Goal: Transaction & Acquisition: Book appointment/travel/reservation

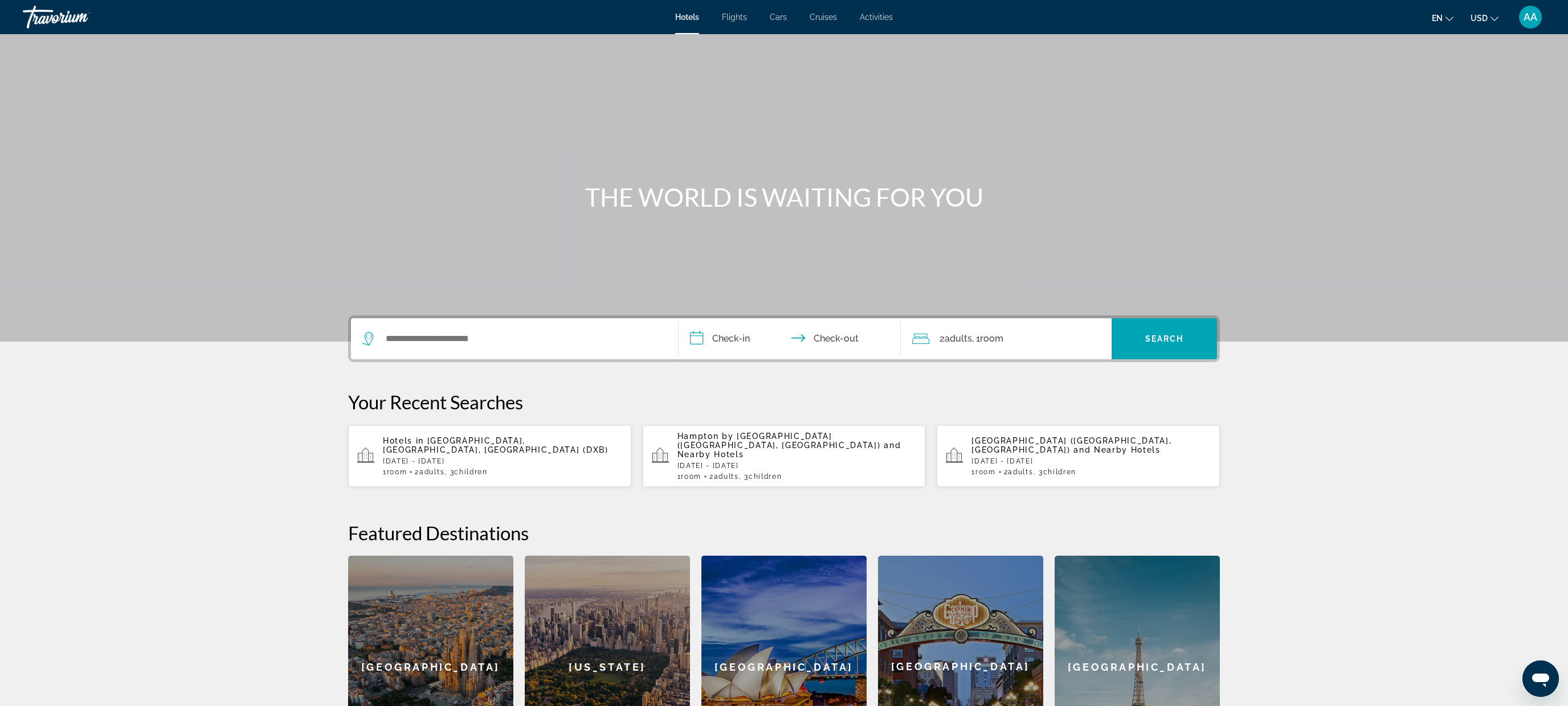
click at [869, 19] on span "Activities" at bounding box center [876, 17] width 33 height 9
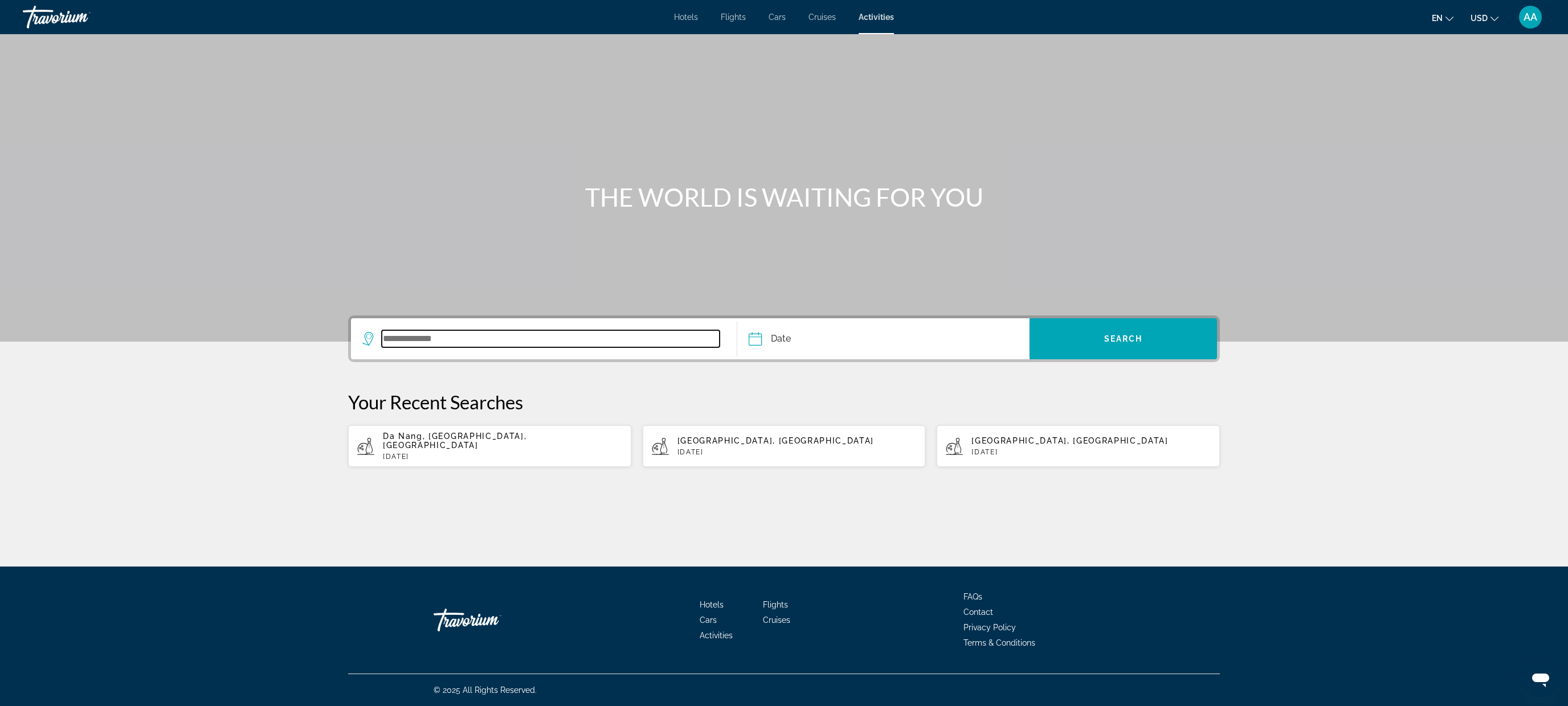
click at [427, 339] on input "Search widget" at bounding box center [550, 339] width 338 height 17
type input "*"
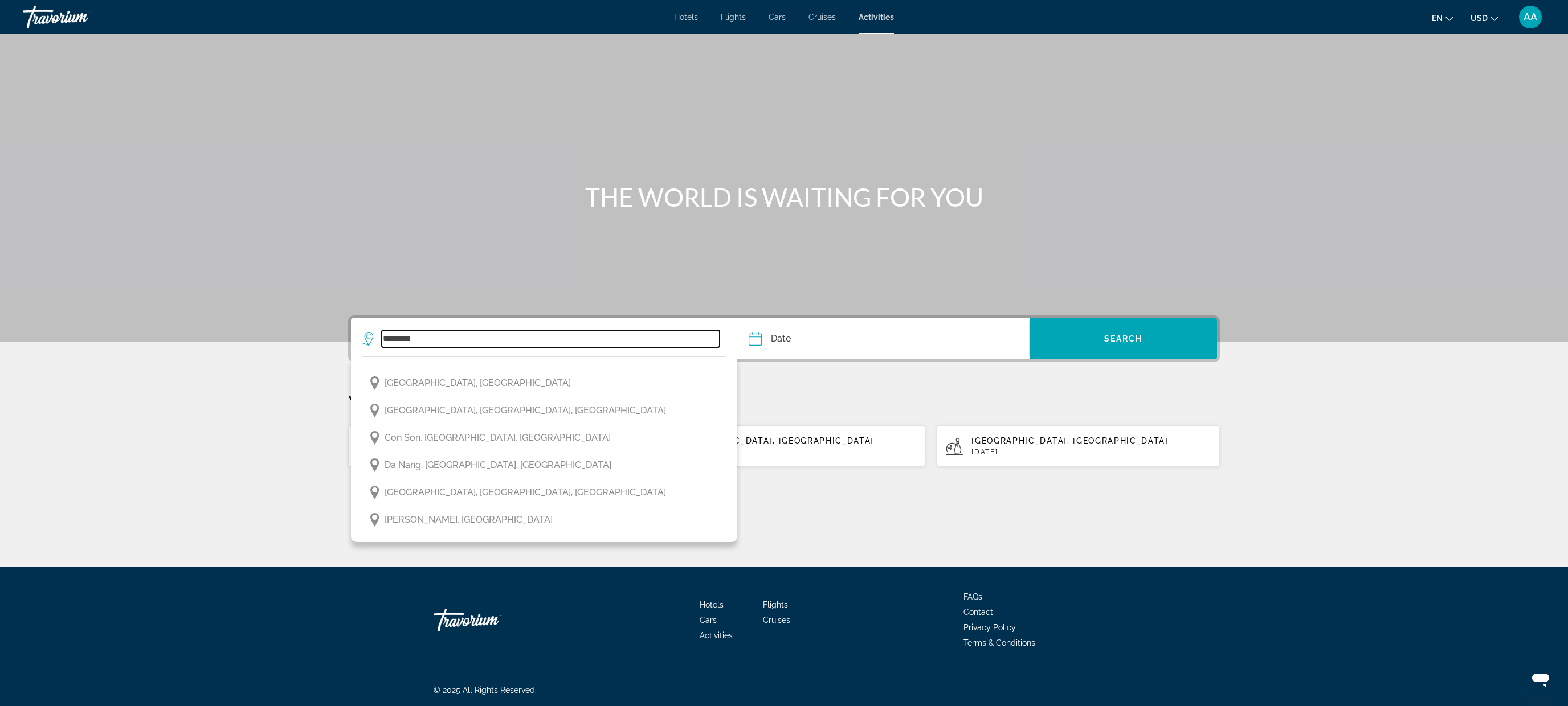
scroll to position [220, 0]
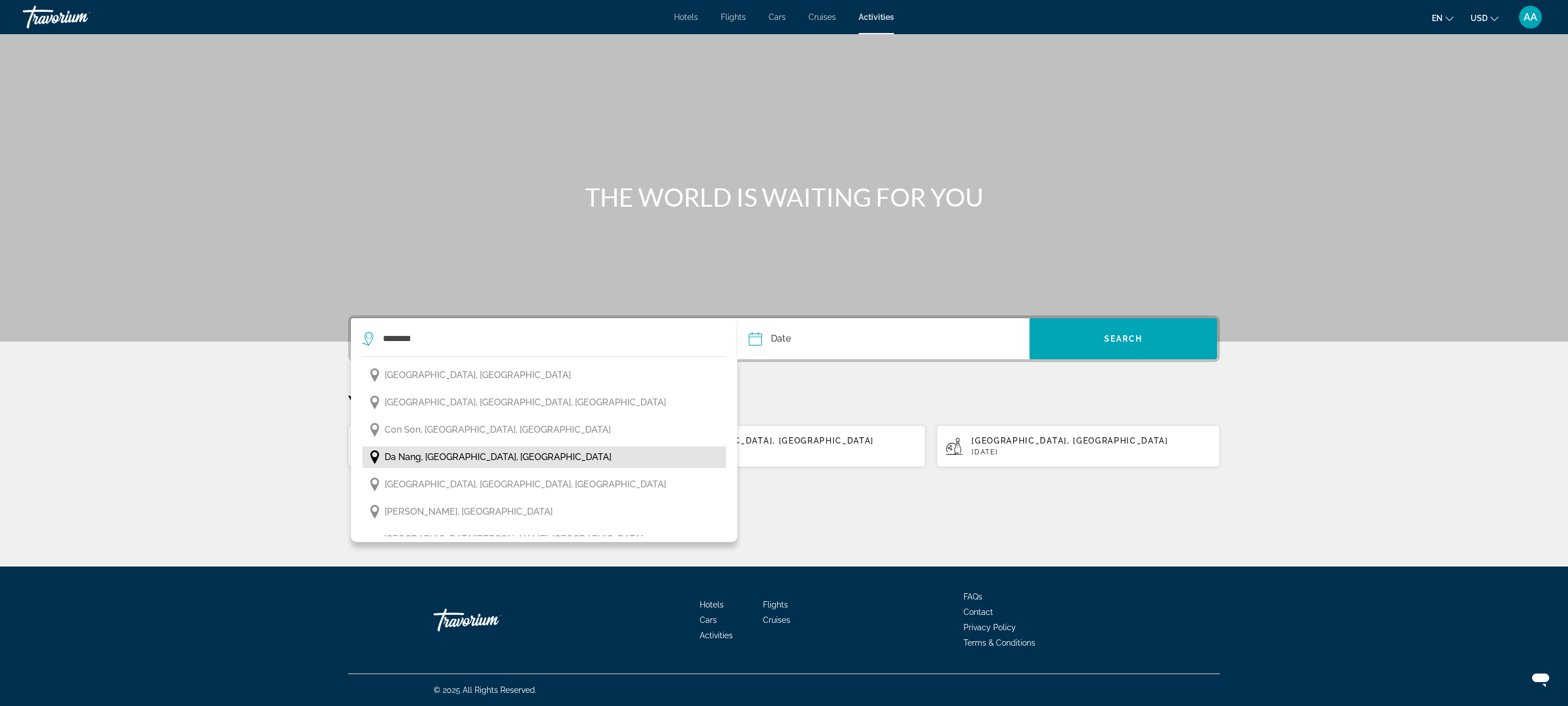
click at [509, 455] on span "Da Nang, [GEOGRAPHIC_DATA], [GEOGRAPHIC_DATA]" at bounding box center [498, 457] width 227 height 16
type input "**********"
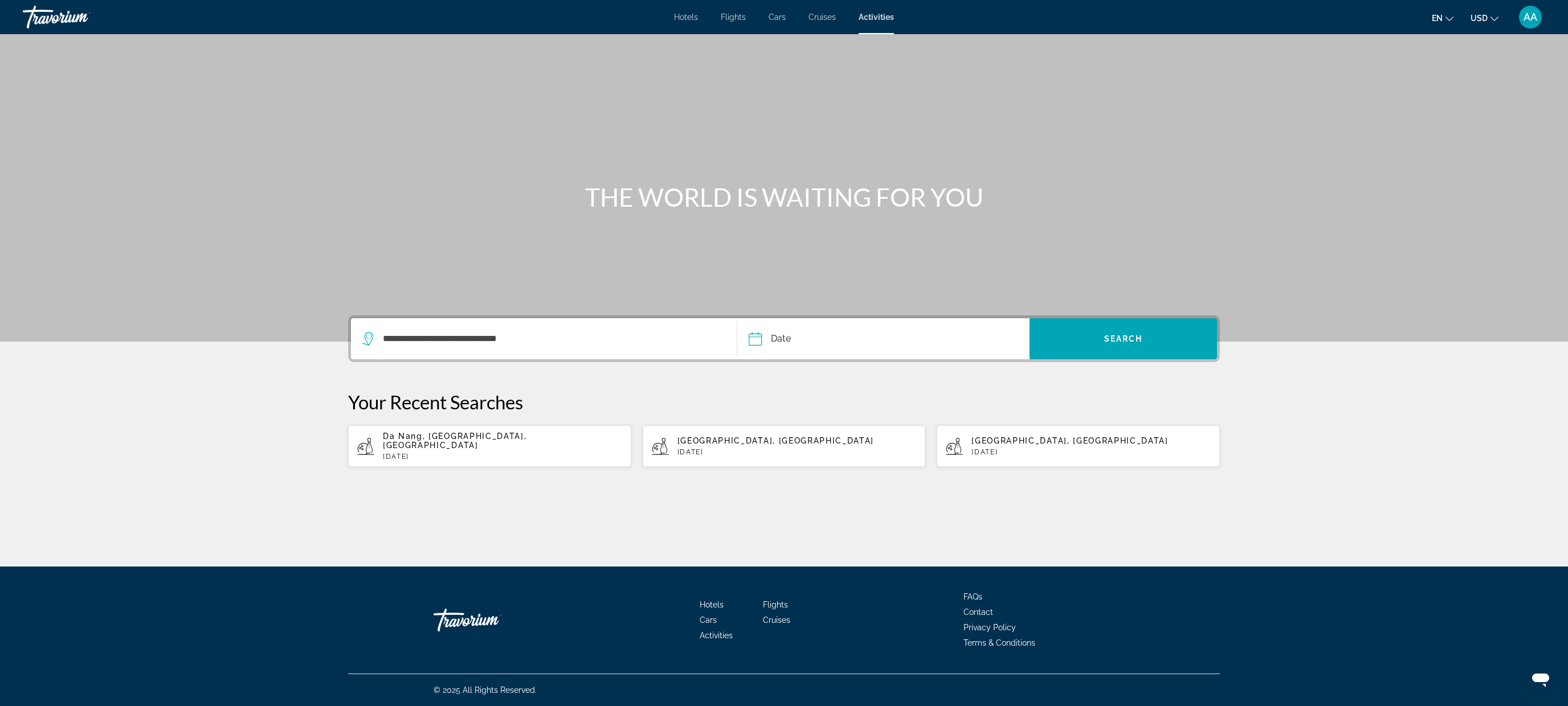
click at [827, 339] on input "Date" at bounding box center [819, 340] width 145 height 44
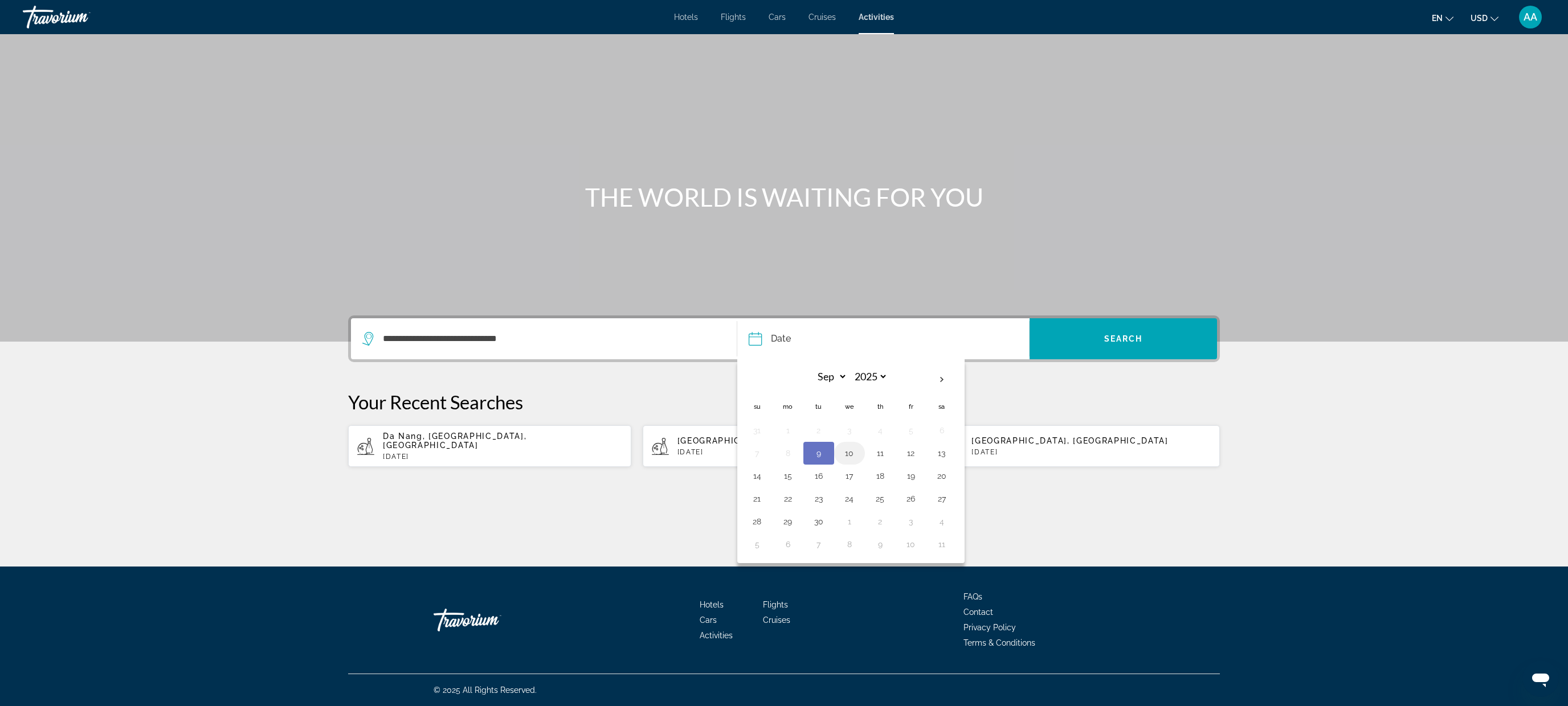
click at [849, 457] on button "10" at bounding box center [850, 453] width 18 height 16
type input "**********"
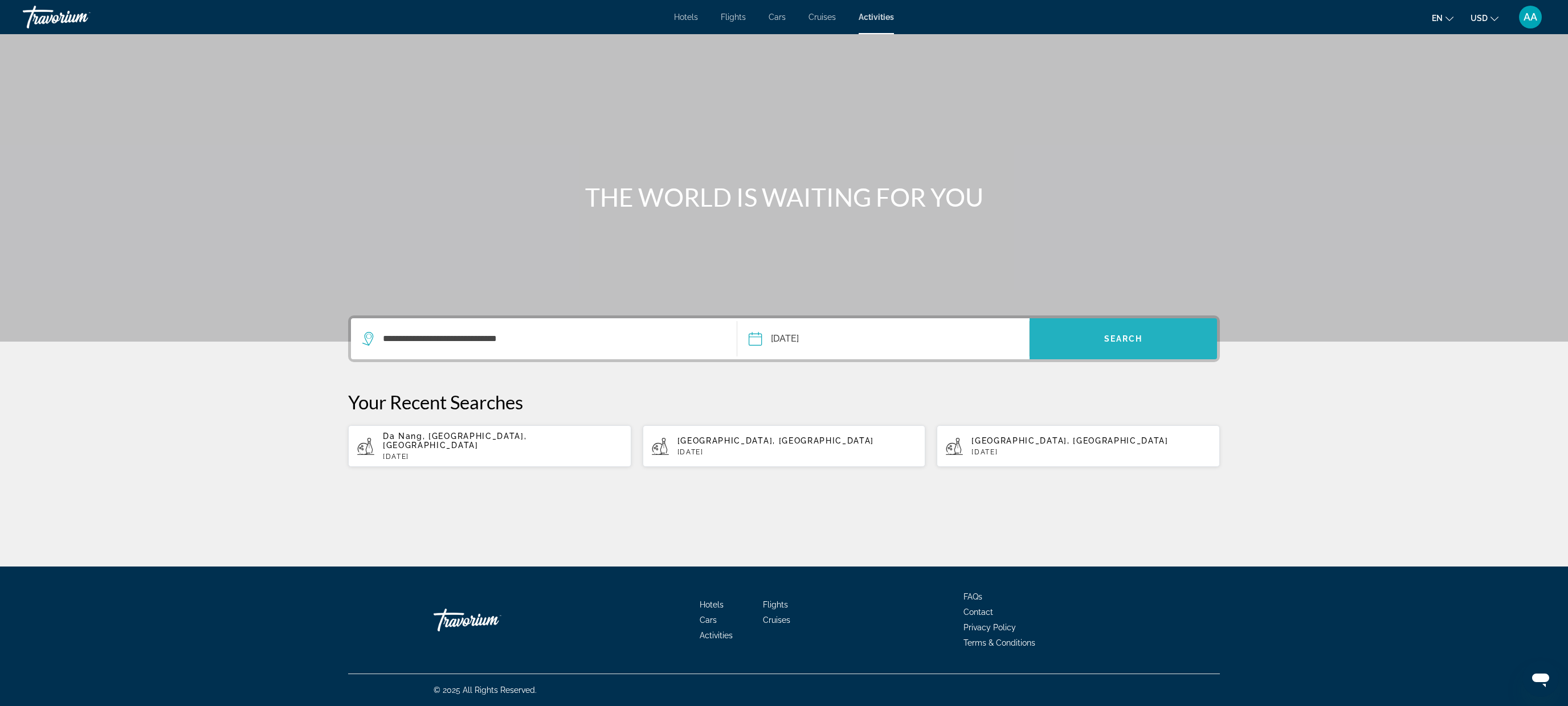
click at [1122, 332] on span "Search widget" at bounding box center [1123, 339] width 187 height 28
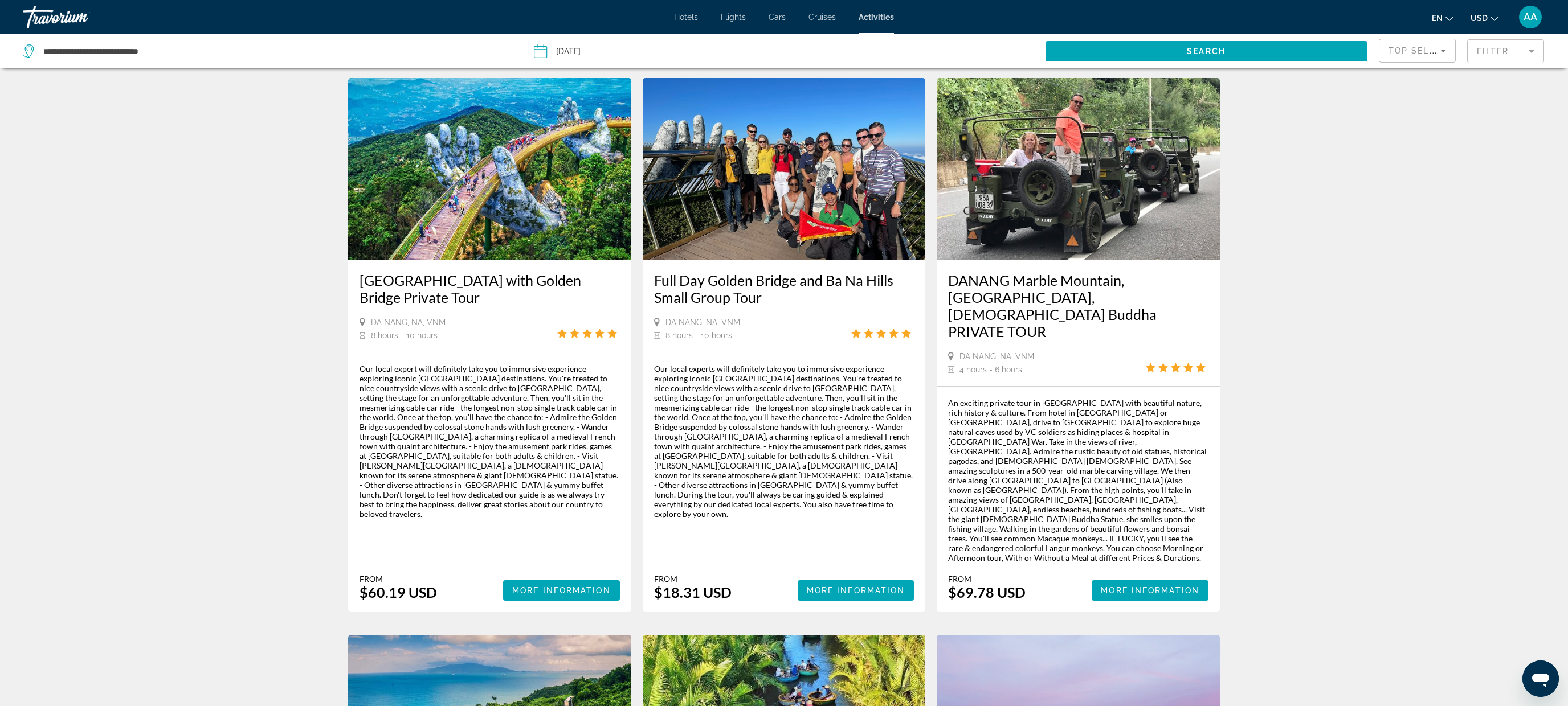
scroll to position [36, 0]
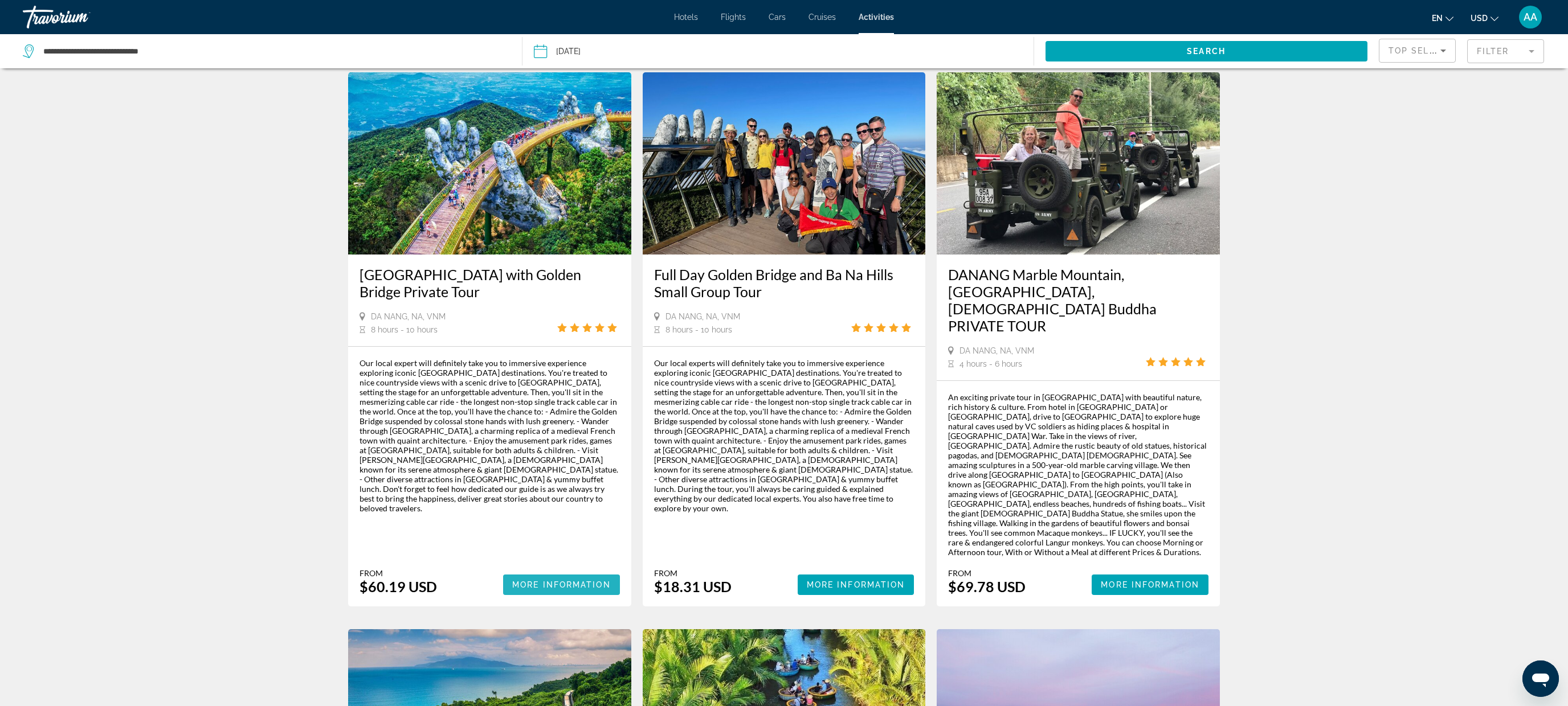
click at [528, 581] on span "More Information" at bounding box center [561, 585] width 98 height 9
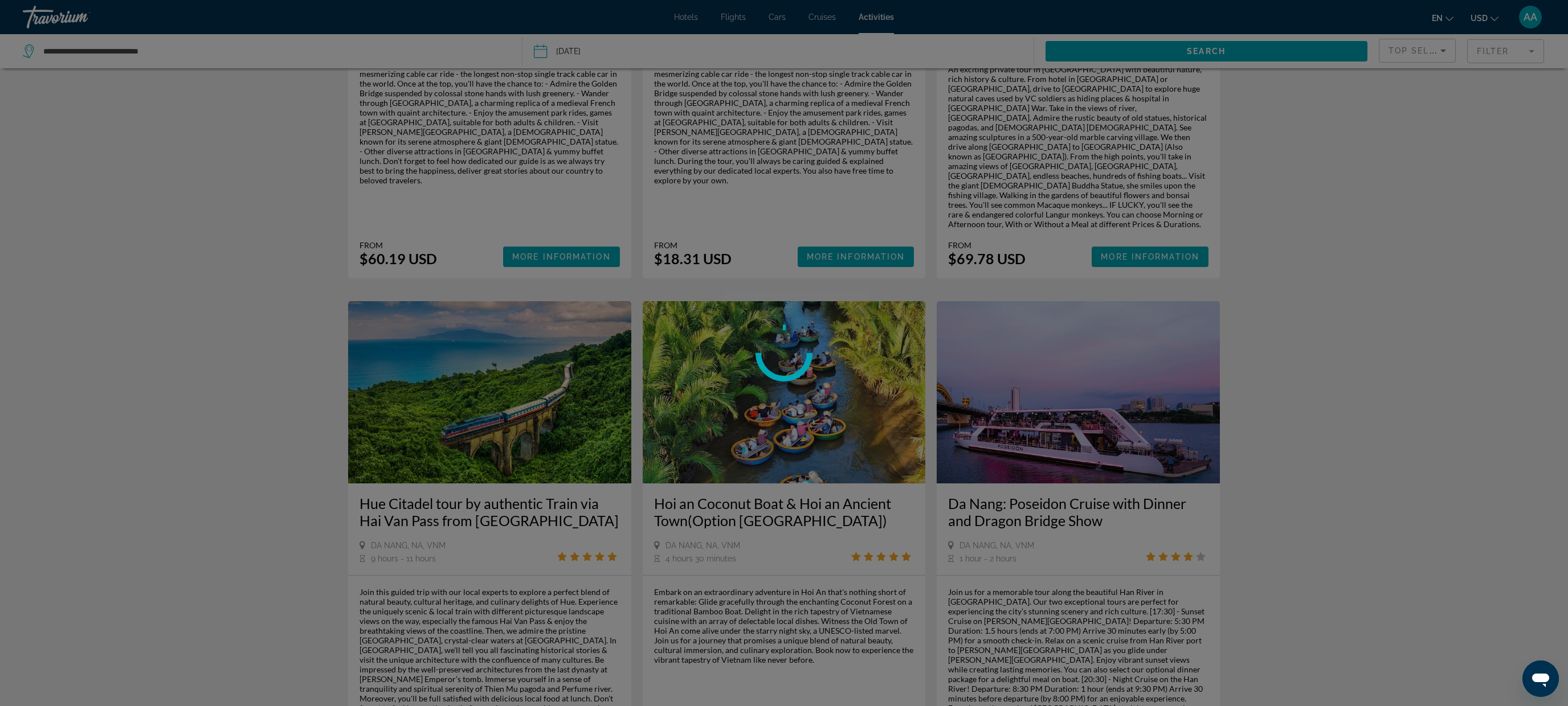
scroll to position [393, 0]
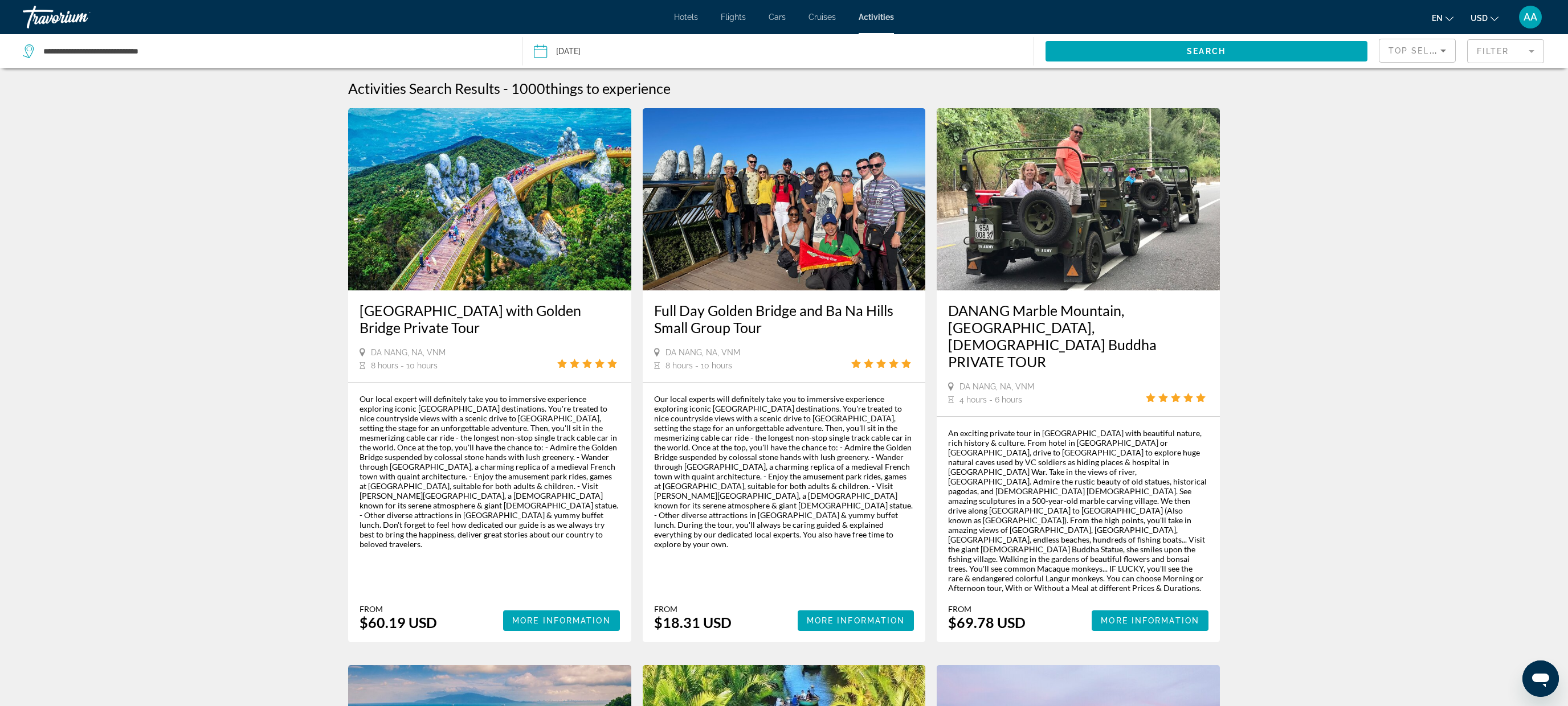
click at [1406, 41] on div "Top Sellers" at bounding box center [1418, 55] width 58 height 32
click at [1416, 105] on span "Lowest Price" at bounding box center [1412, 107] width 46 height 9
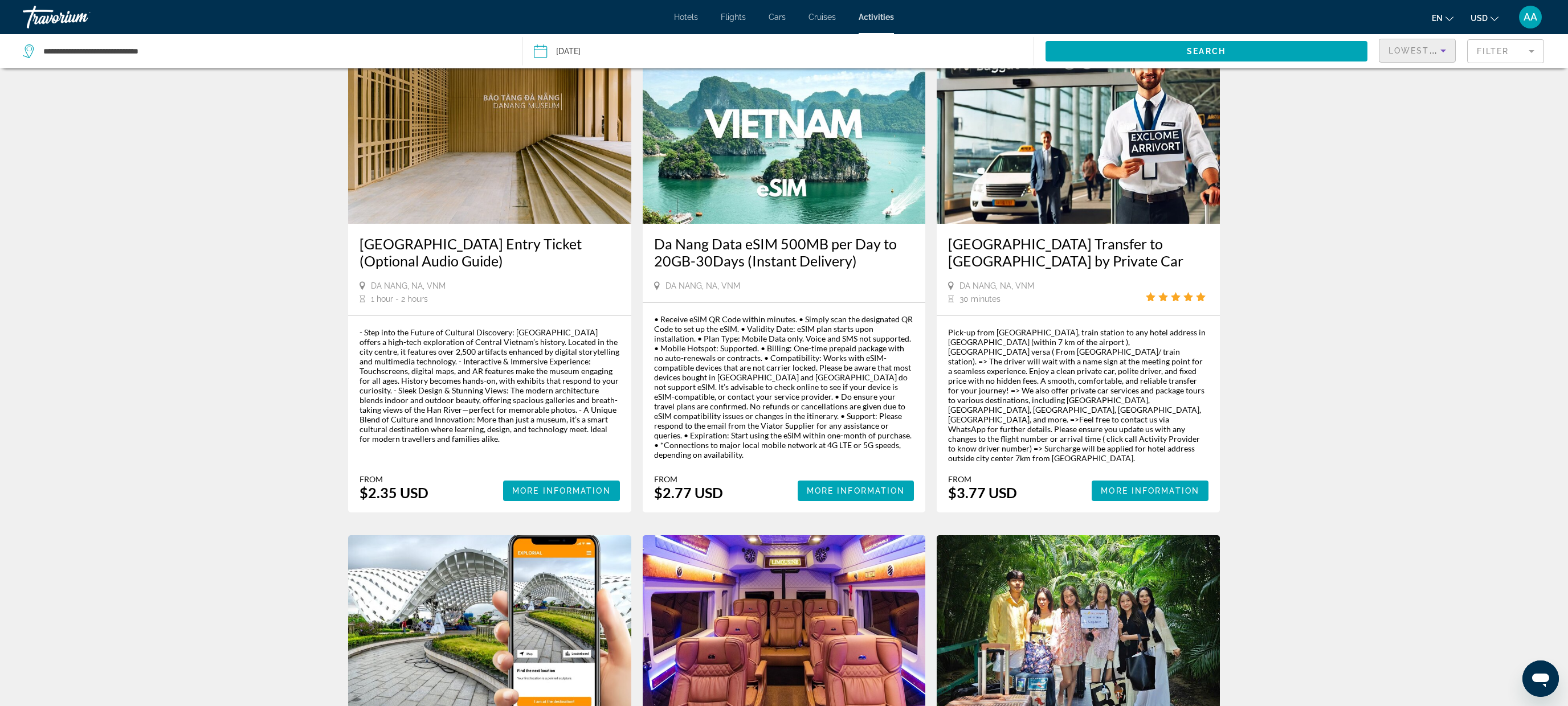
scroll to position [61, 0]
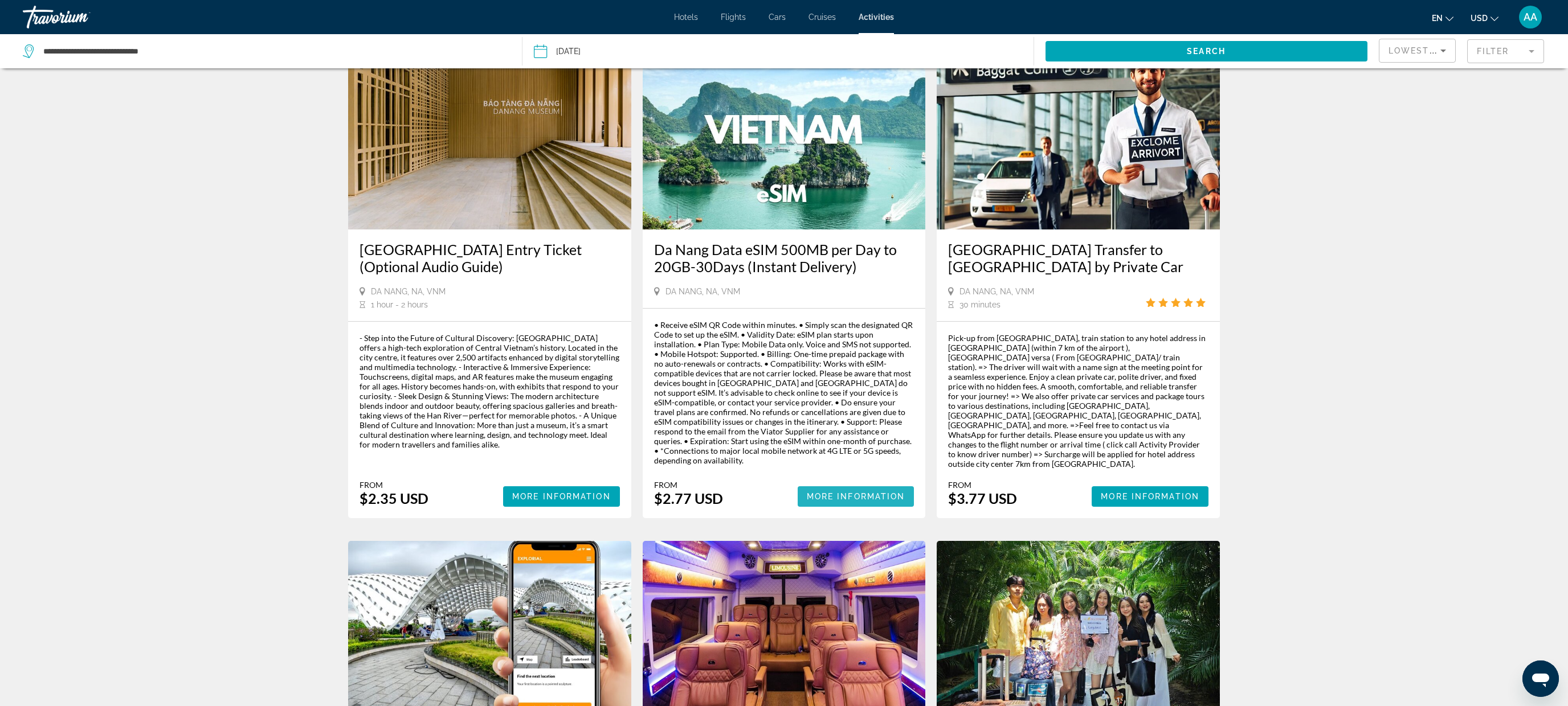
click at [839, 490] on span "Main content" at bounding box center [856, 497] width 117 height 28
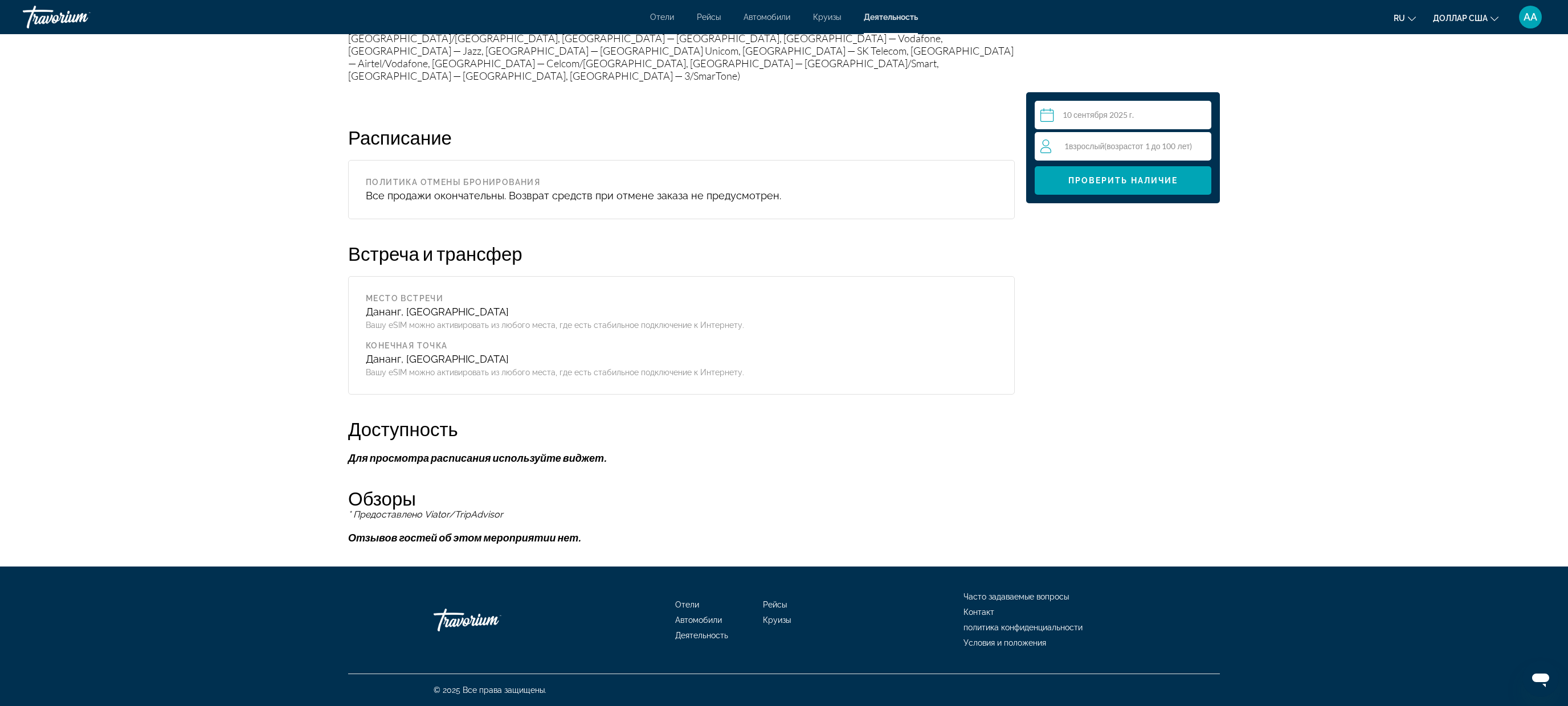
scroll to position [1526, 0]
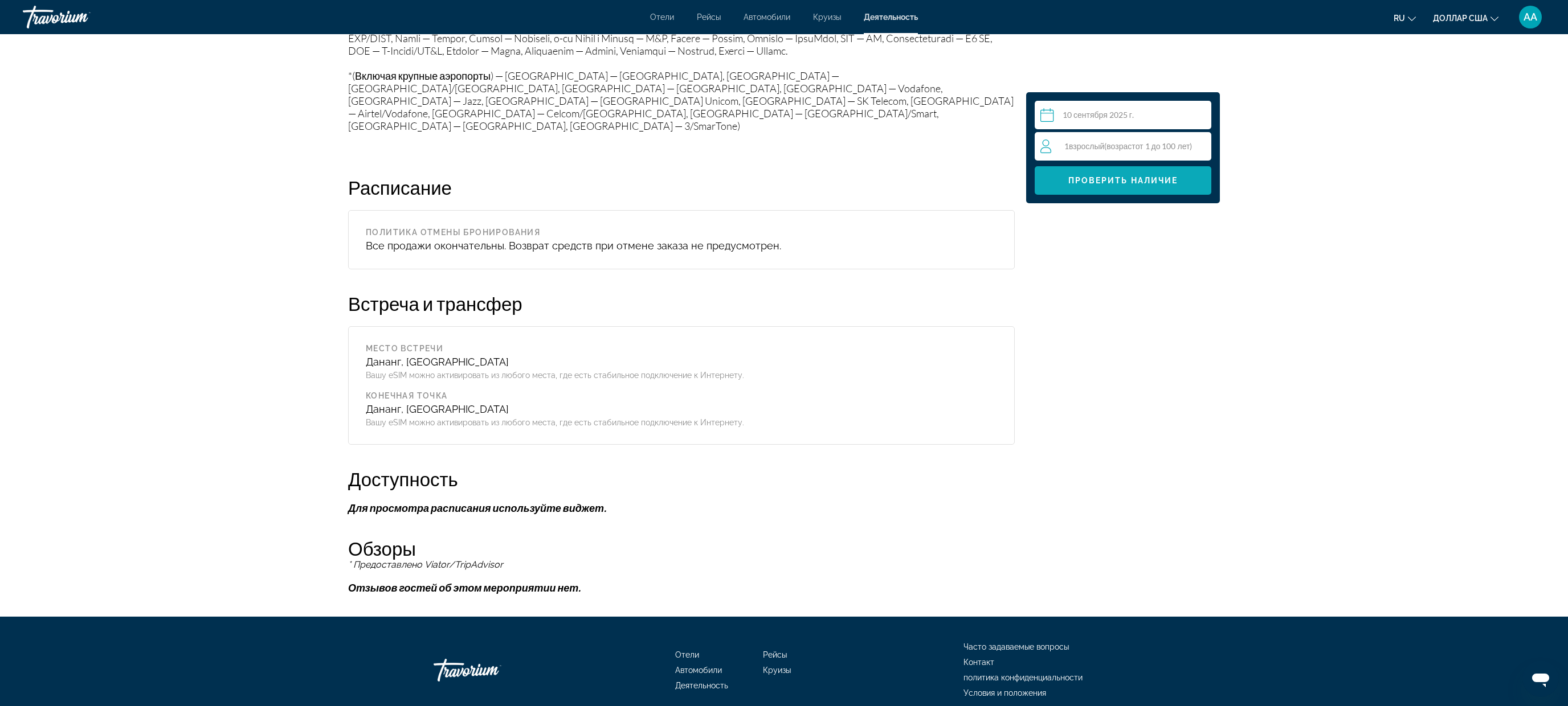
click at [1094, 186] on span "Основное содержание" at bounding box center [1123, 180] width 177 height 28
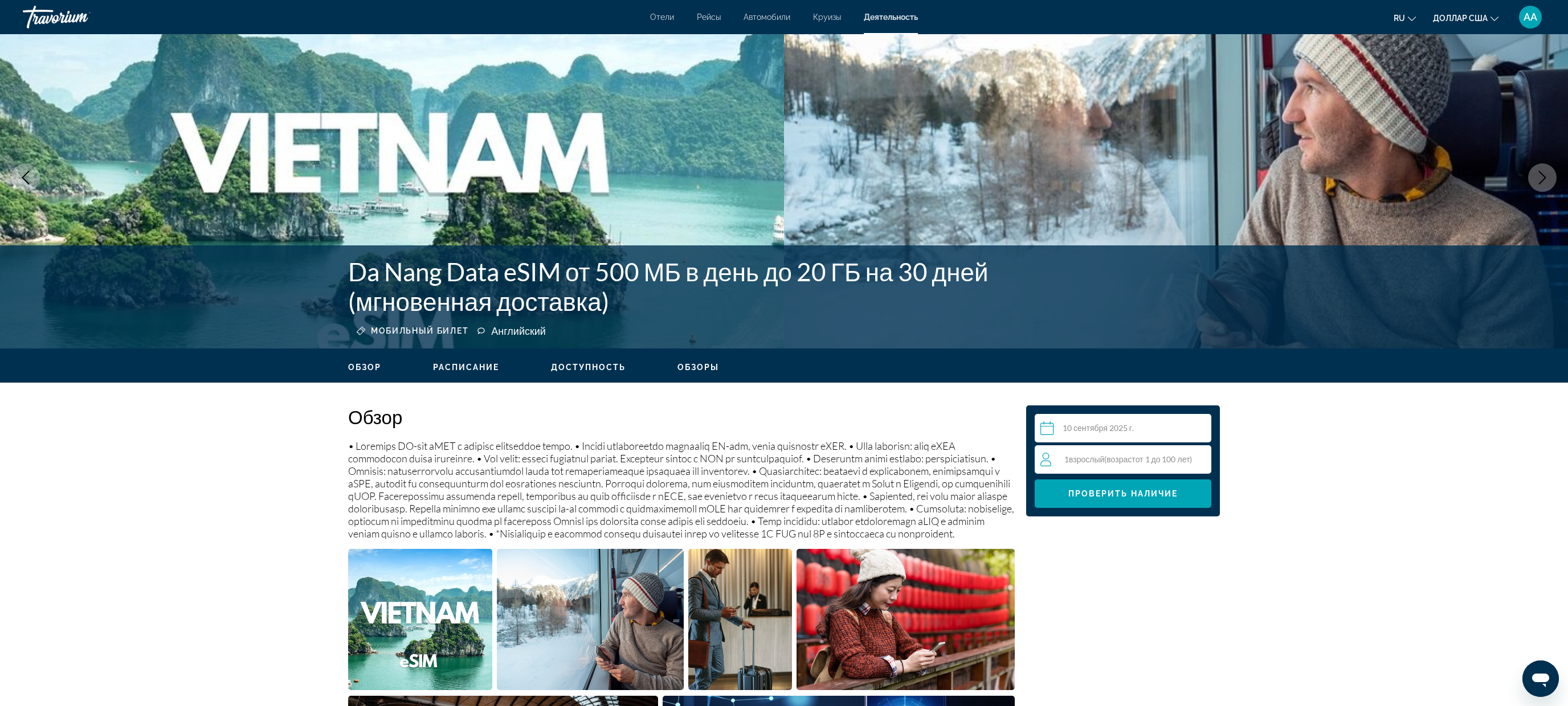
scroll to position [51, 0]
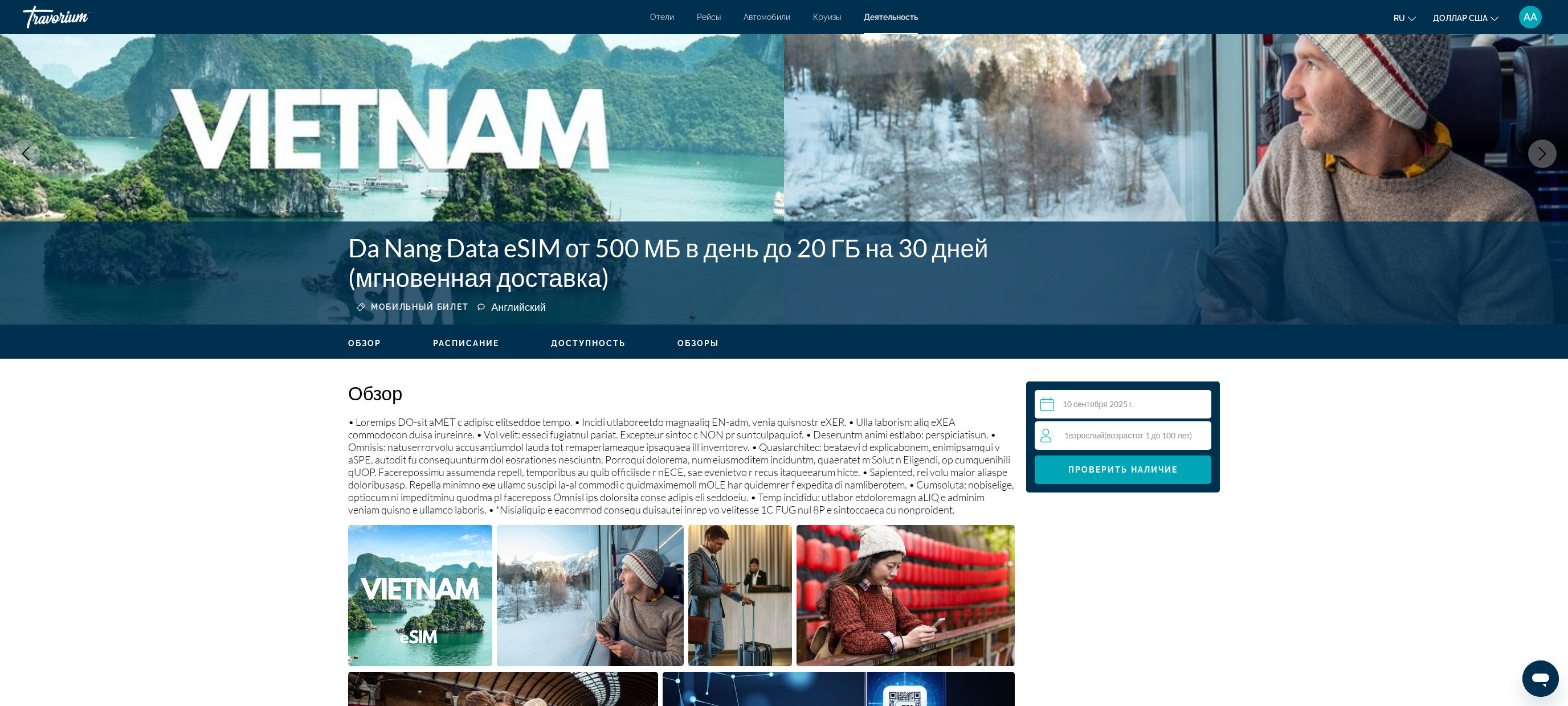
click at [1091, 399] on input "Основное содержание" at bounding box center [1126, 406] width 181 height 32
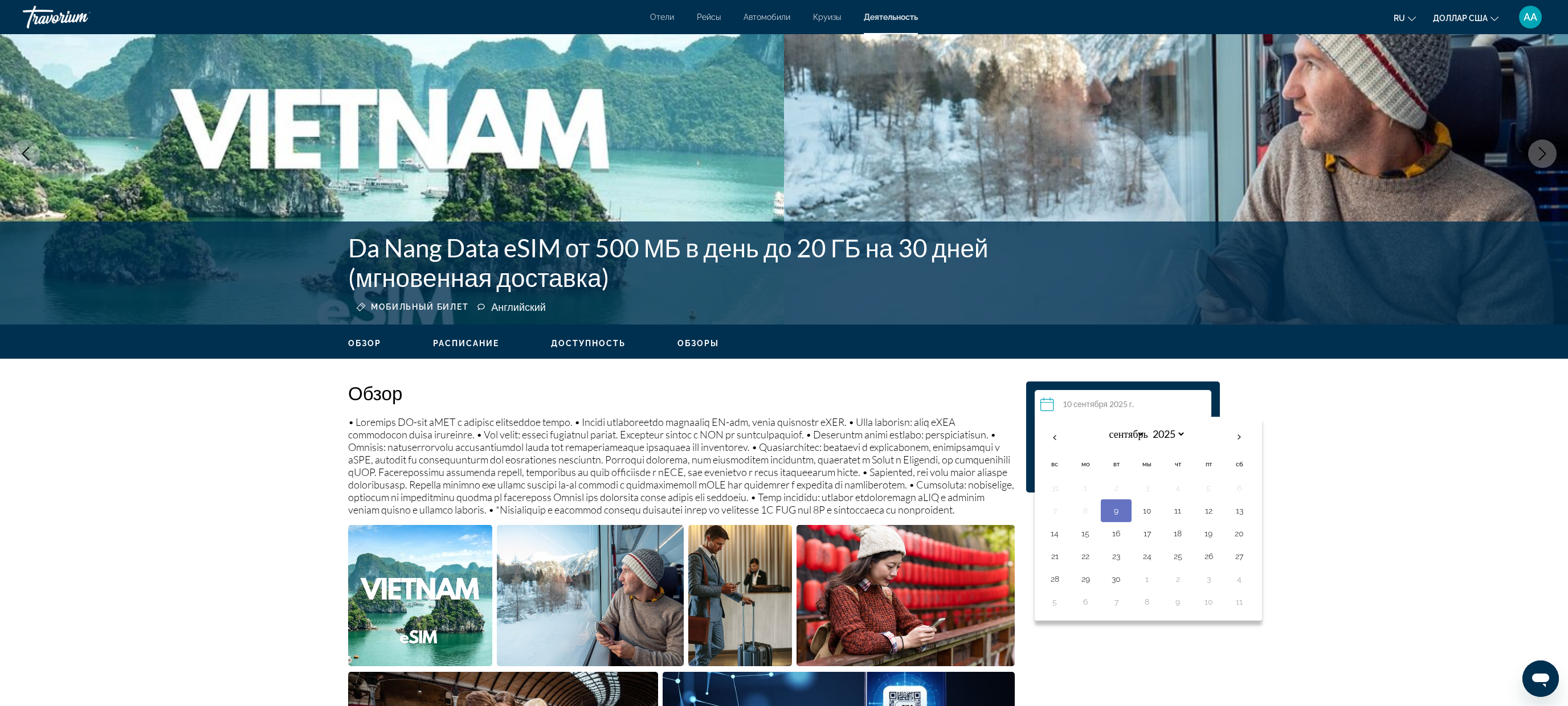
click at [1113, 508] on button "9" at bounding box center [1116, 511] width 18 height 16
type input "**********"
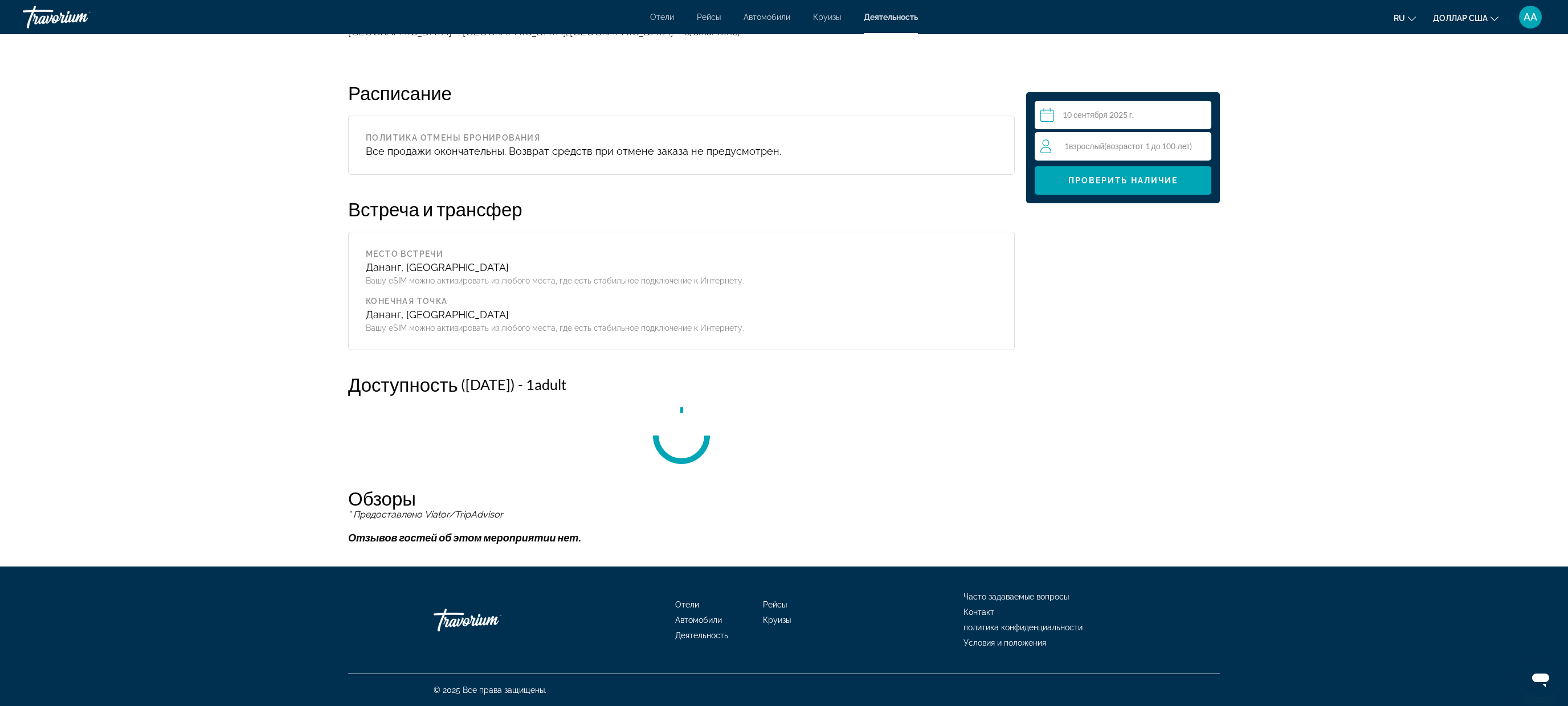
scroll to position [1564, 0]
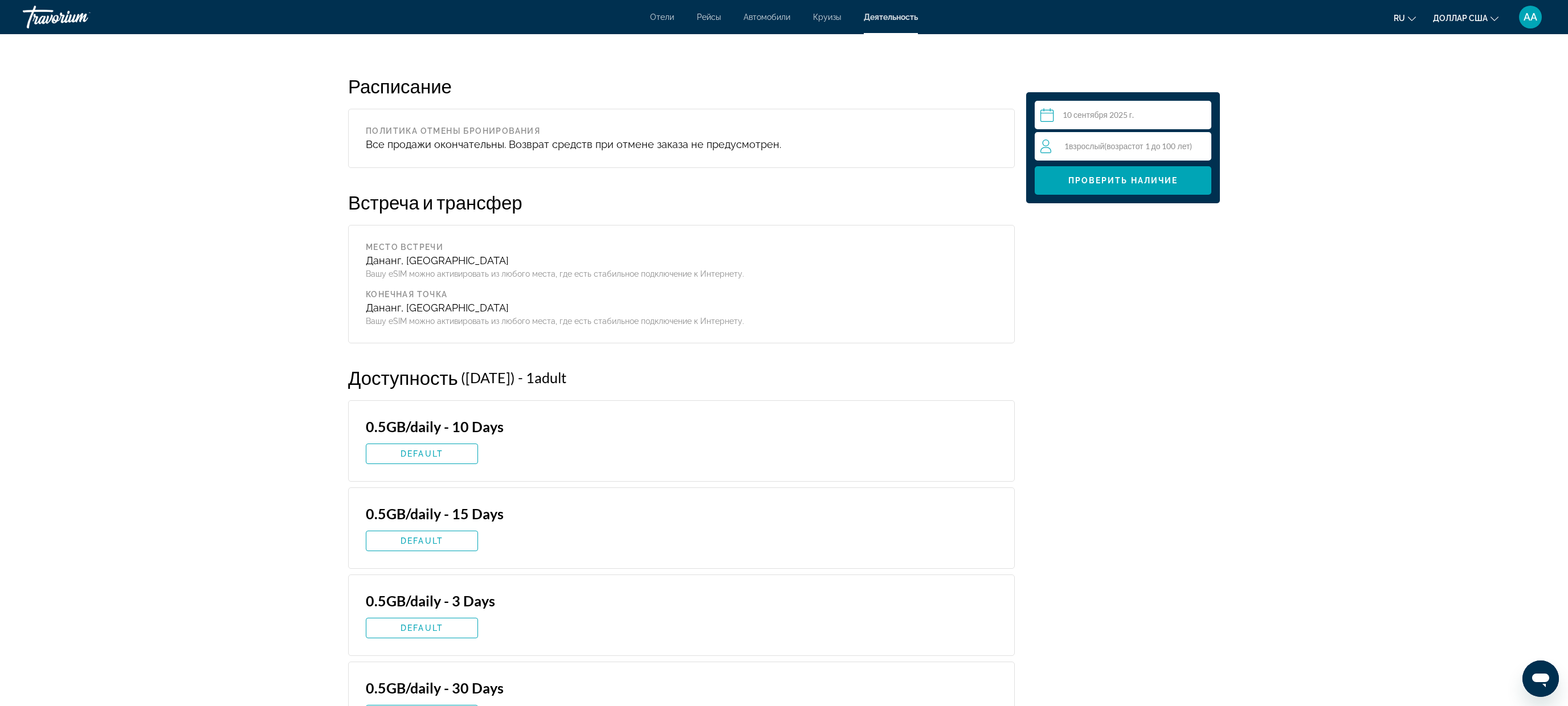
click at [1091, 106] on input "**********" at bounding box center [1126, 117] width 181 height 32
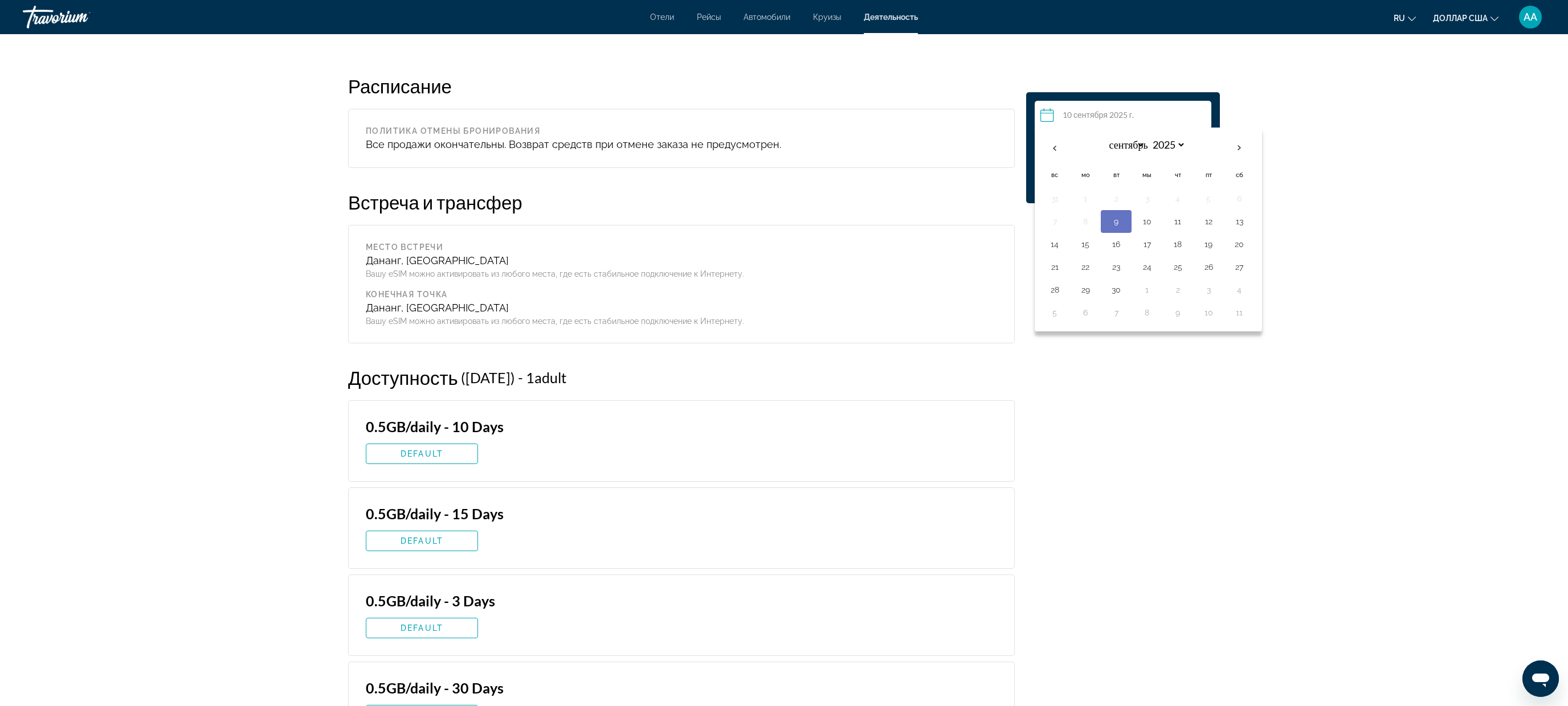
click at [1113, 223] on button "9" at bounding box center [1116, 222] width 18 height 16
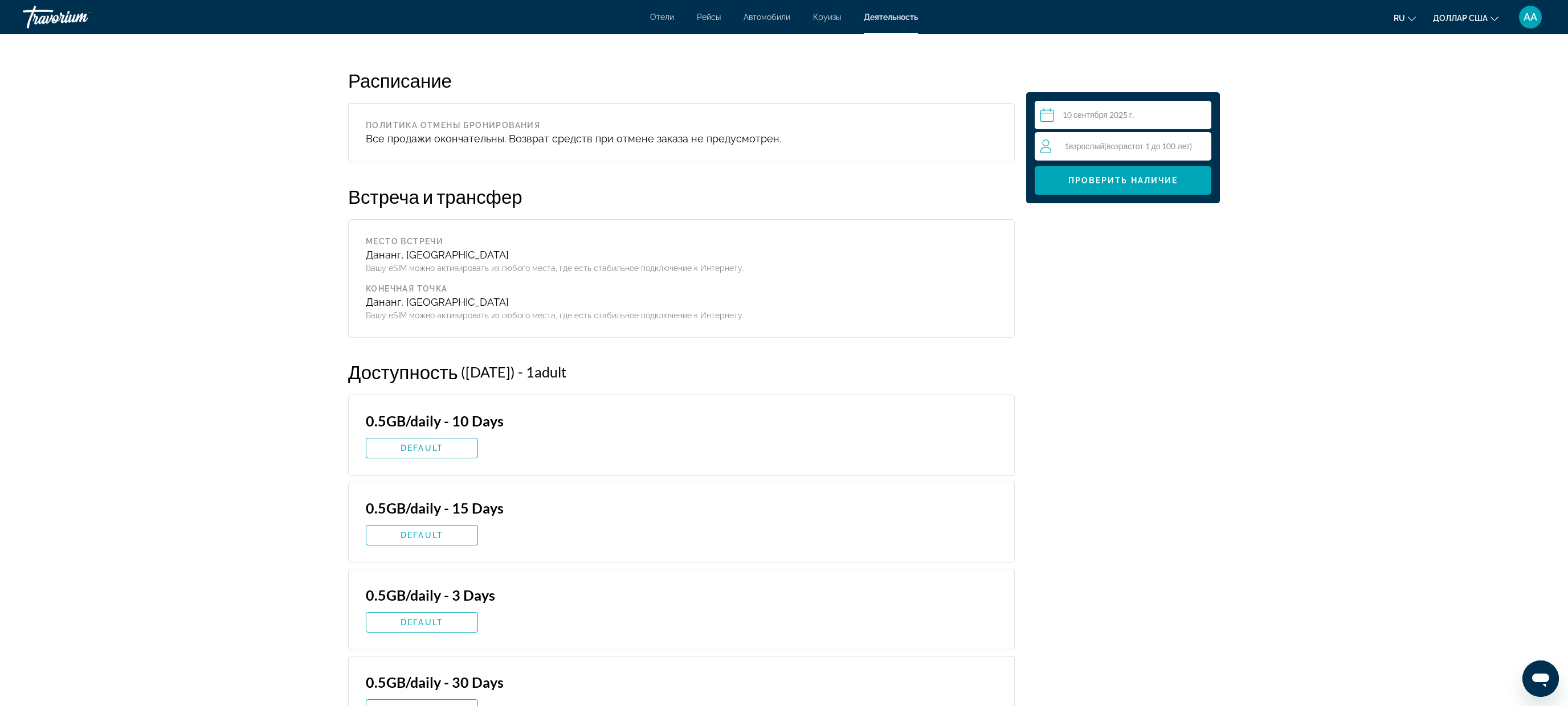
click at [1082, 117] on input "**********" at bounding box center [1126, 117] width 181 height 32
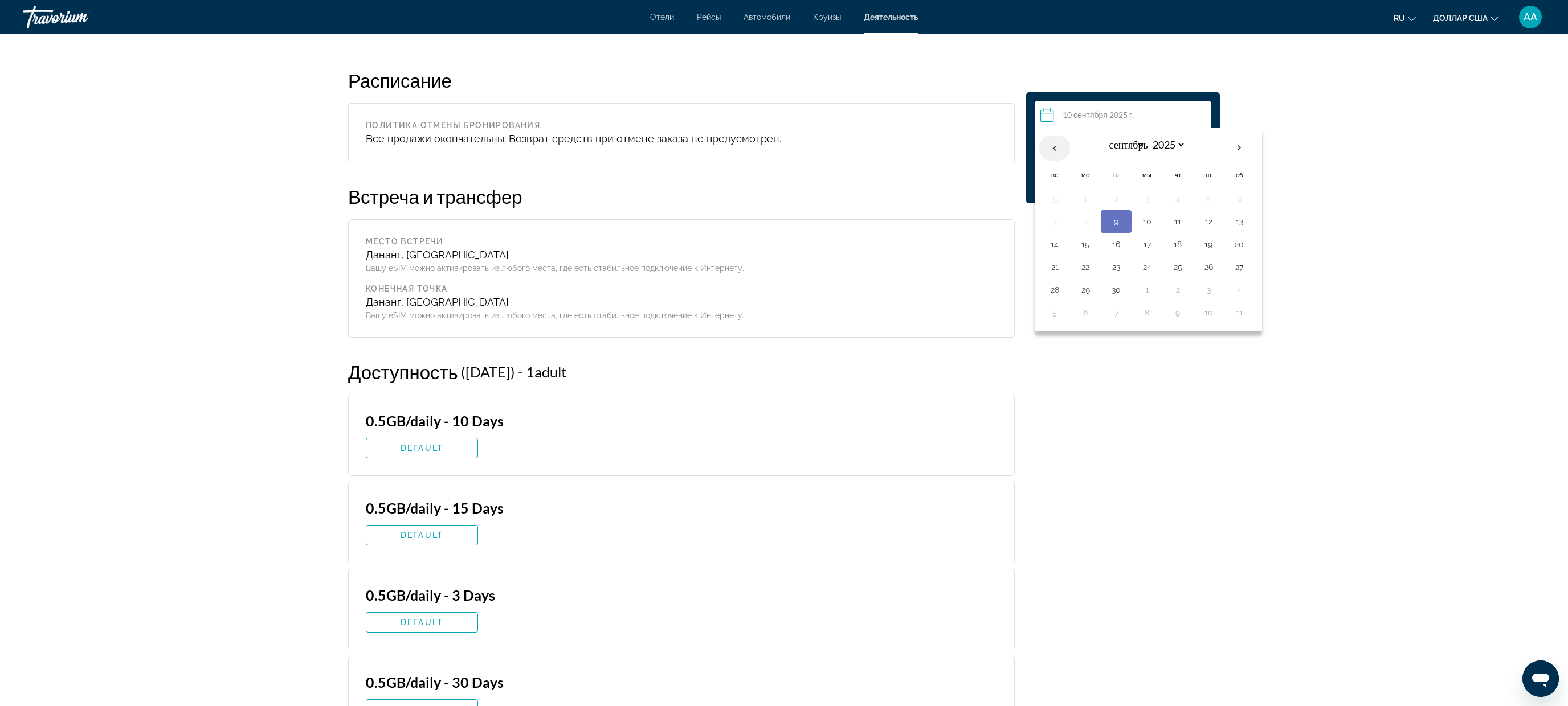
click at [1055, 146] on th "Предыдущий месяц" at bounding box center [1055, 148] width 31 height 25
click at [1236, 147] on th "В следующем месяце" at bounding box center [1240, 148] width 31 height 25
select select "*"
click at [1109, 227] on button "9" at bounding box center [1116, 222] width 18 height 16
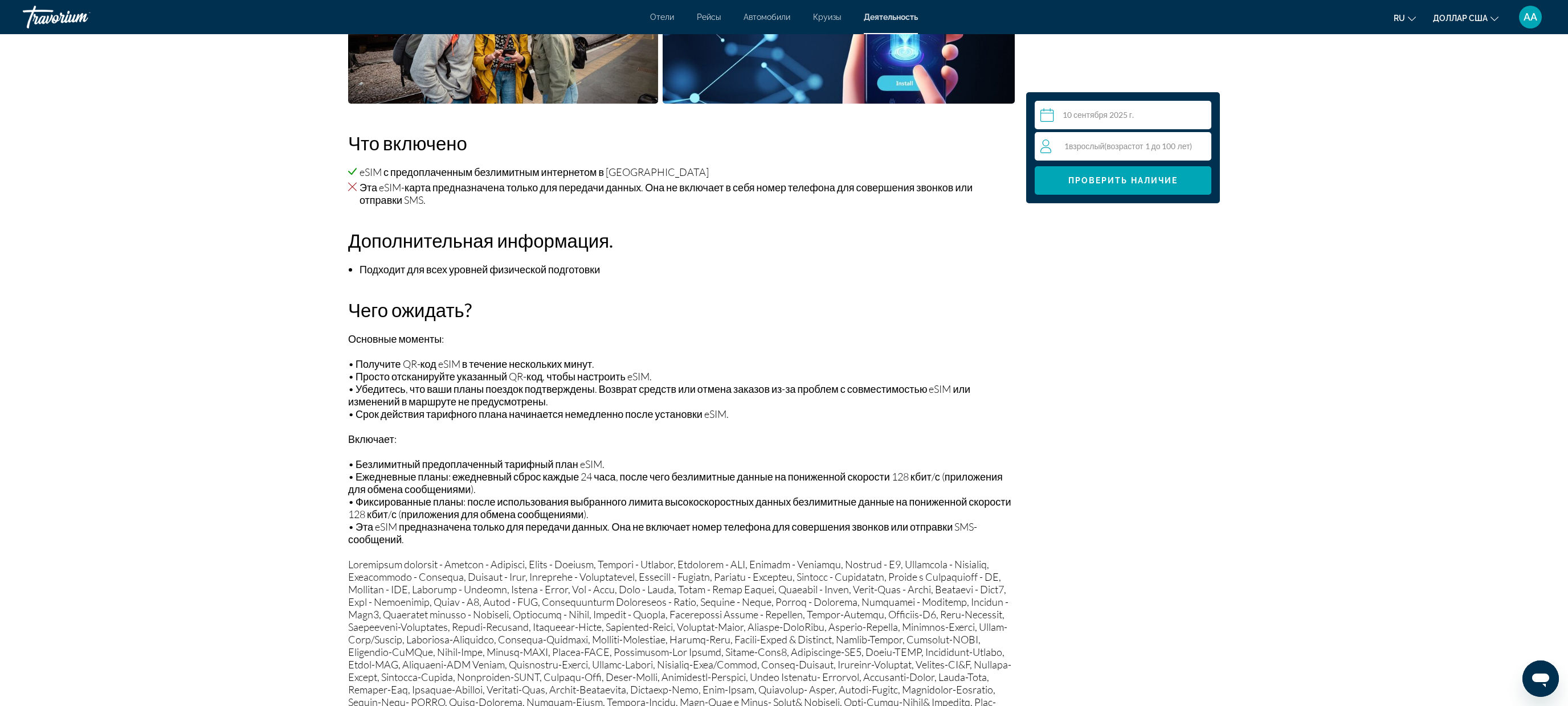
scroll to position [0, 0]
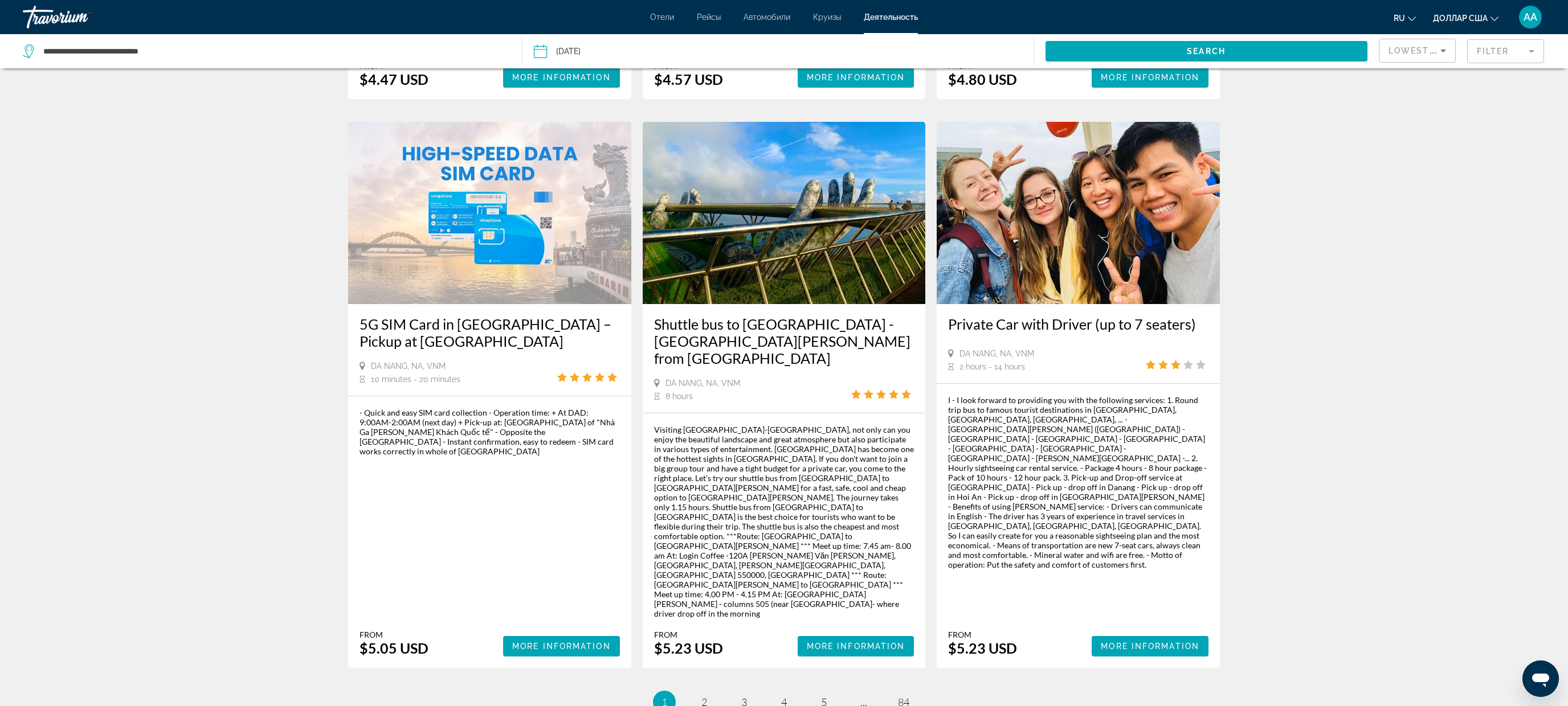
scroll to position [1459, 0]
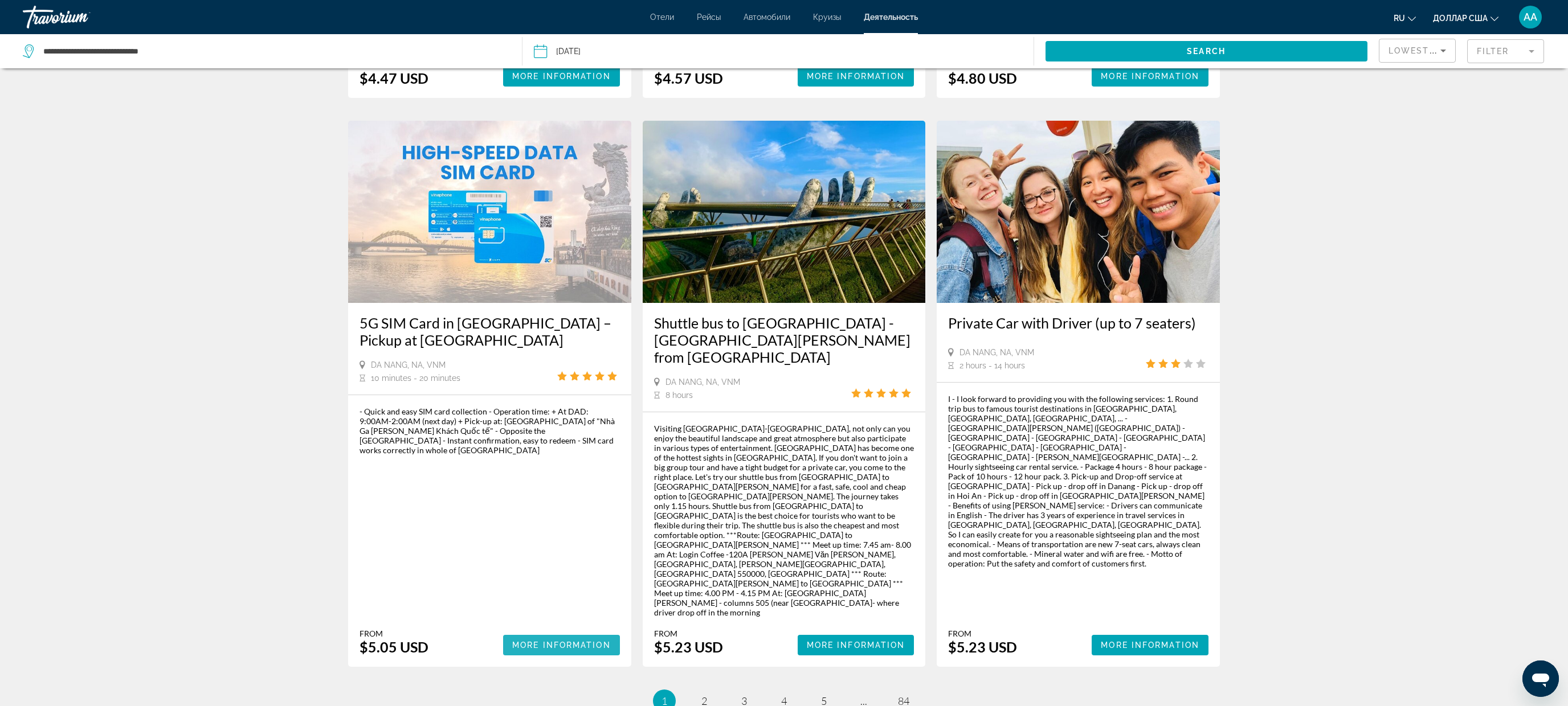
click at [555, 641] on span "More Information" at bounding box center [561, 646] width 98 height 9
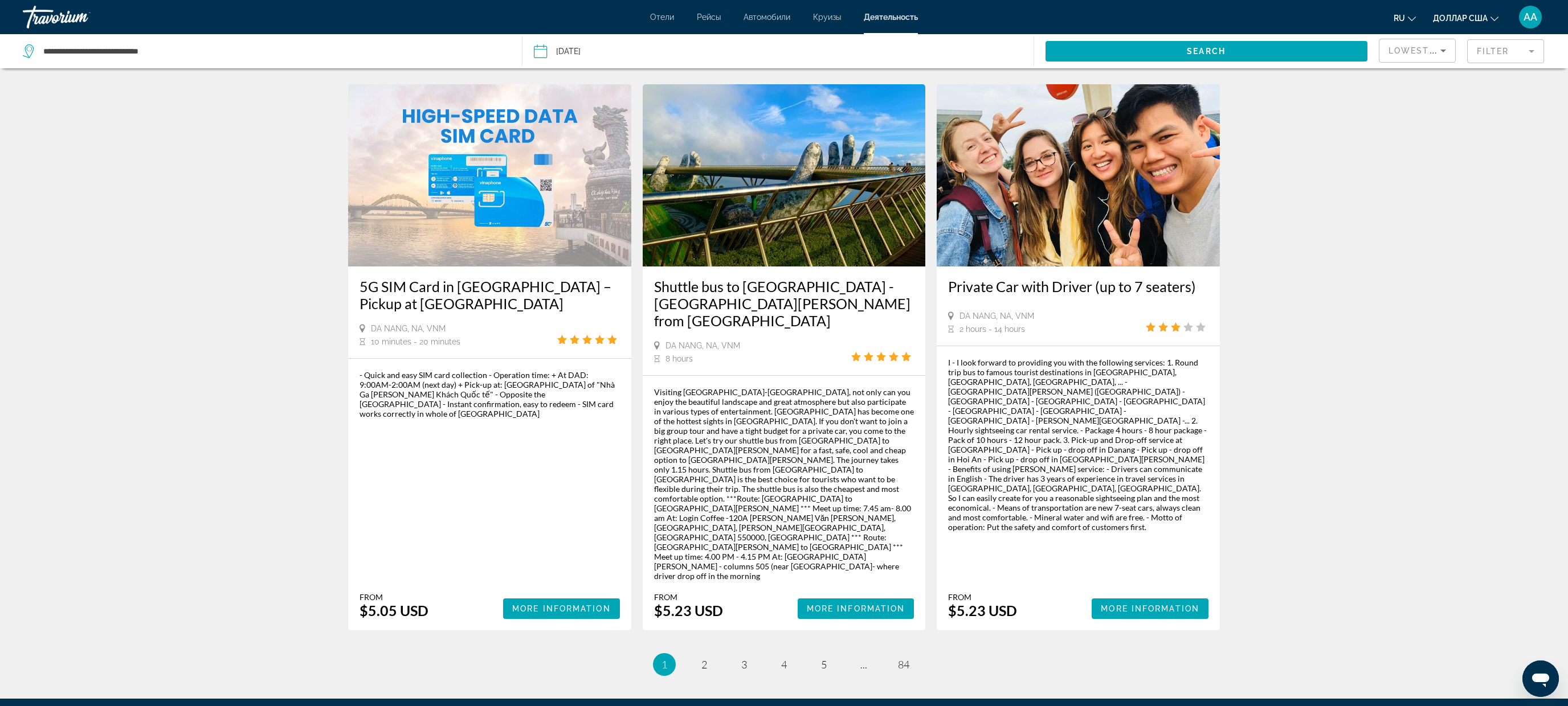
scroll to position [1498, 0]
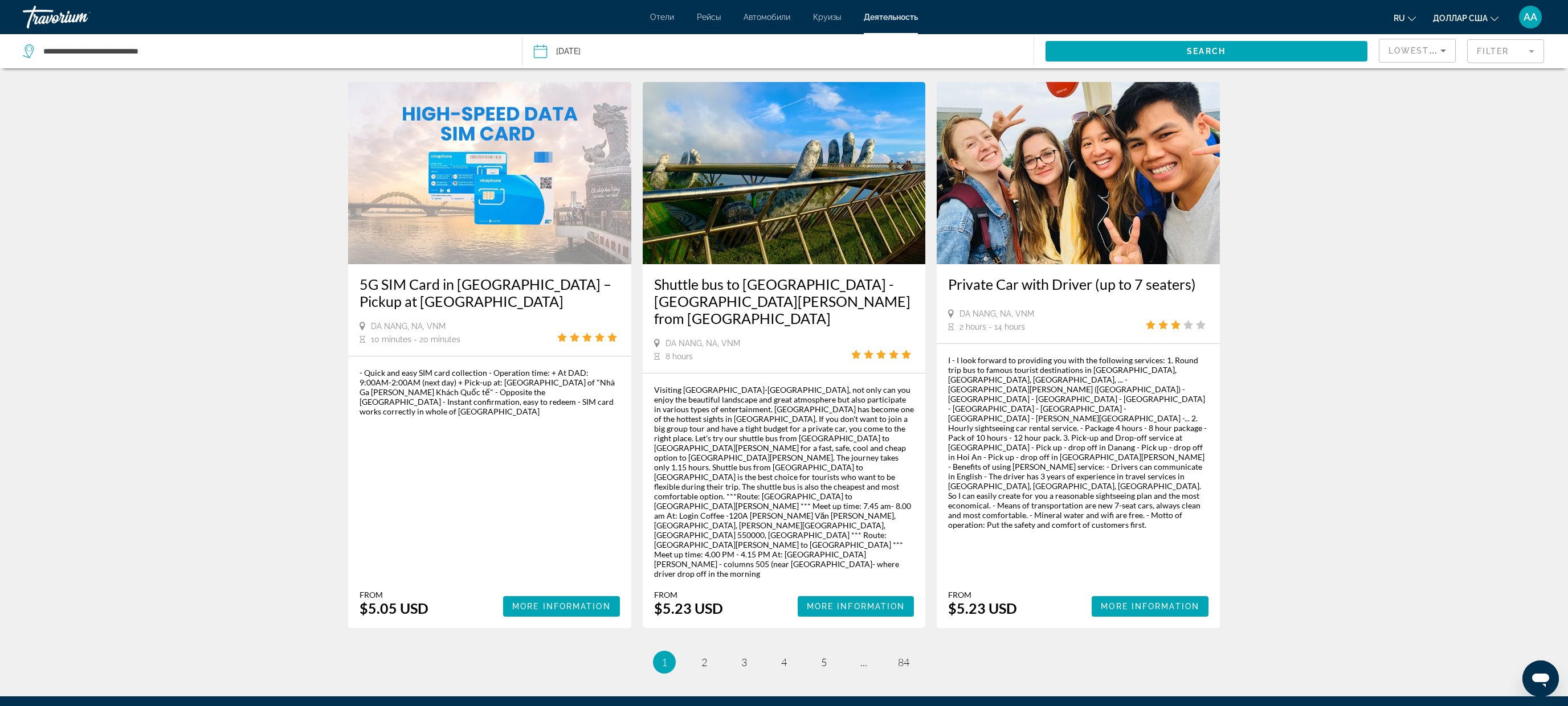
click at [699, 651] on li "page 2" at bounding box center [705, 662] width 22 height 22
click at [699, 652] on link "page 2" at bounding box center [705, 662] width 20 height 20
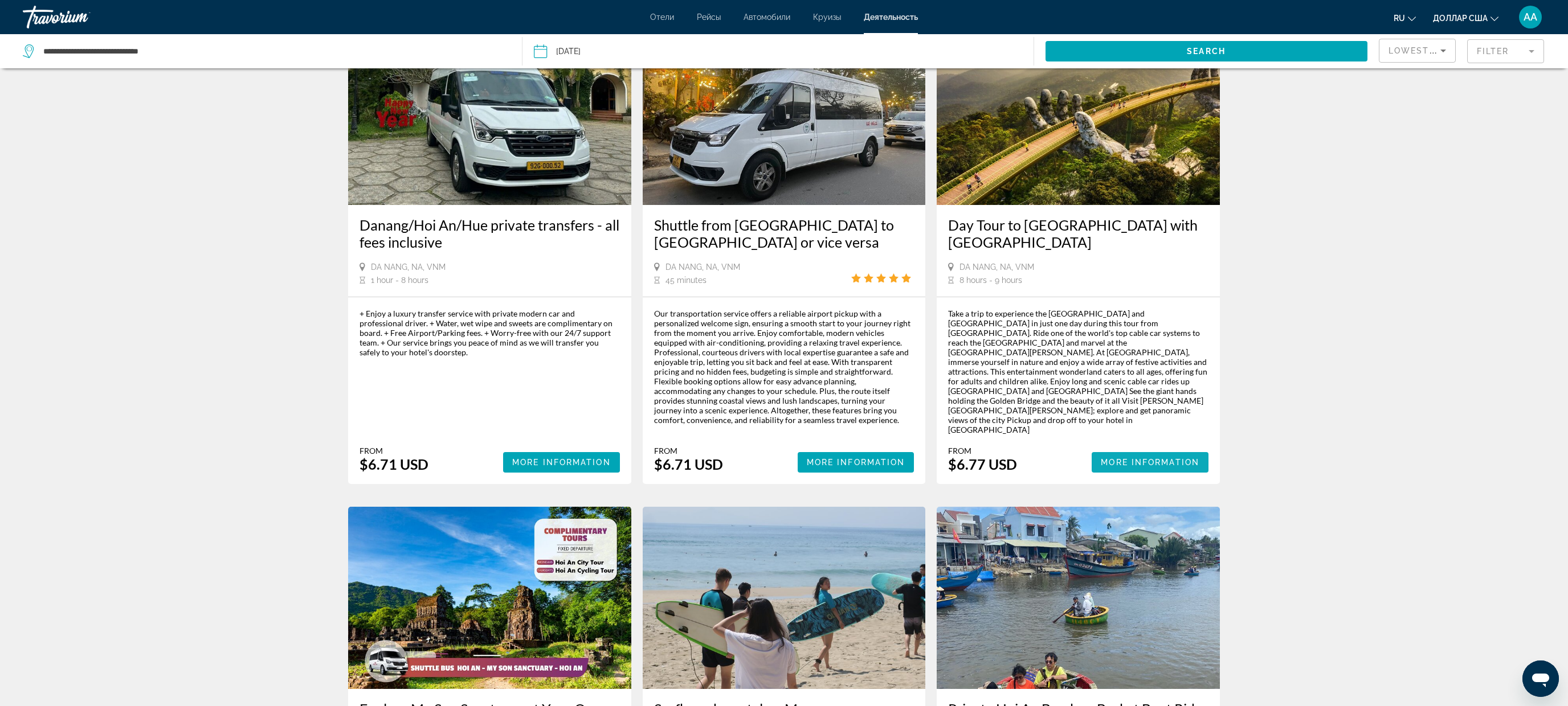
scroll to position [1036, 0]
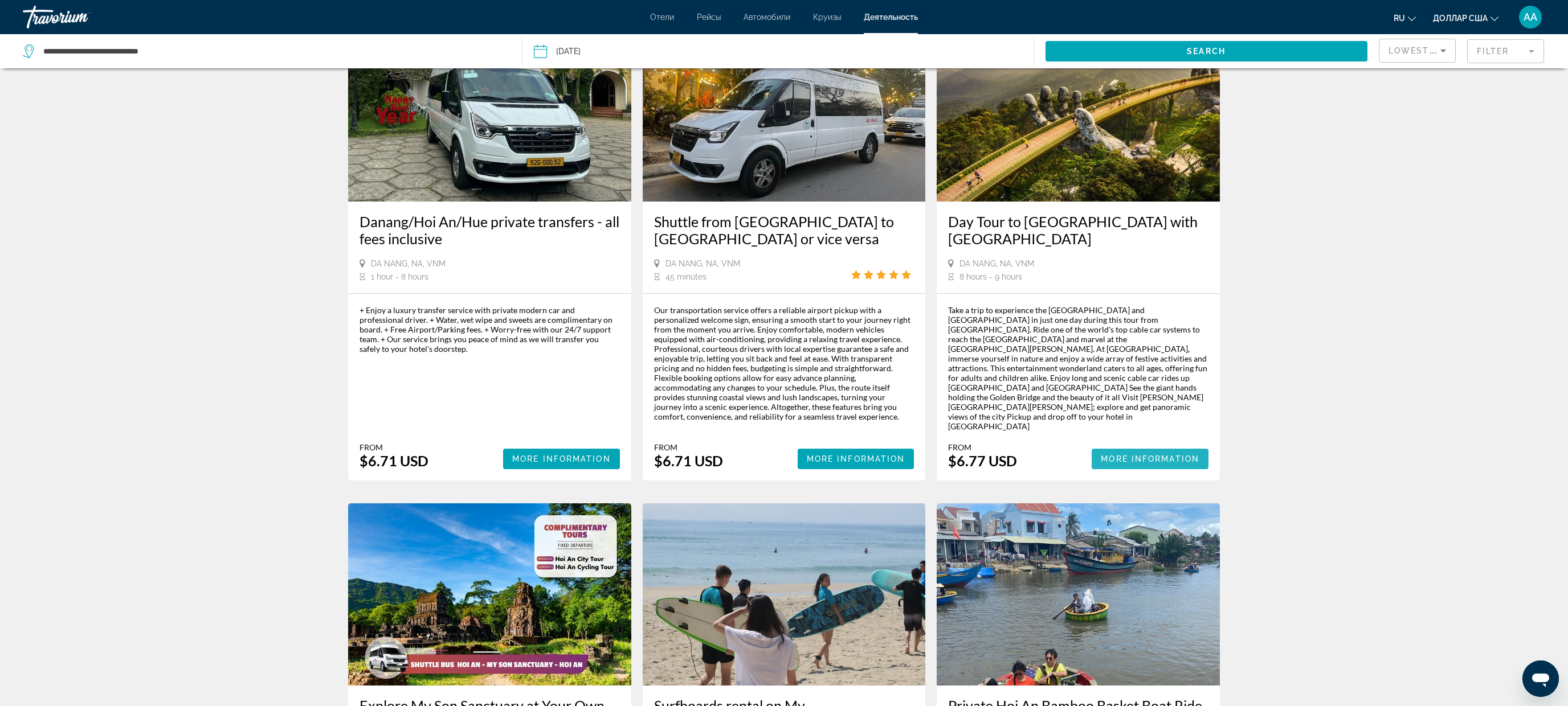
click at [1122, 445] on span "Основное содержание" at bounding box center [1150, 459] width 117 height 28
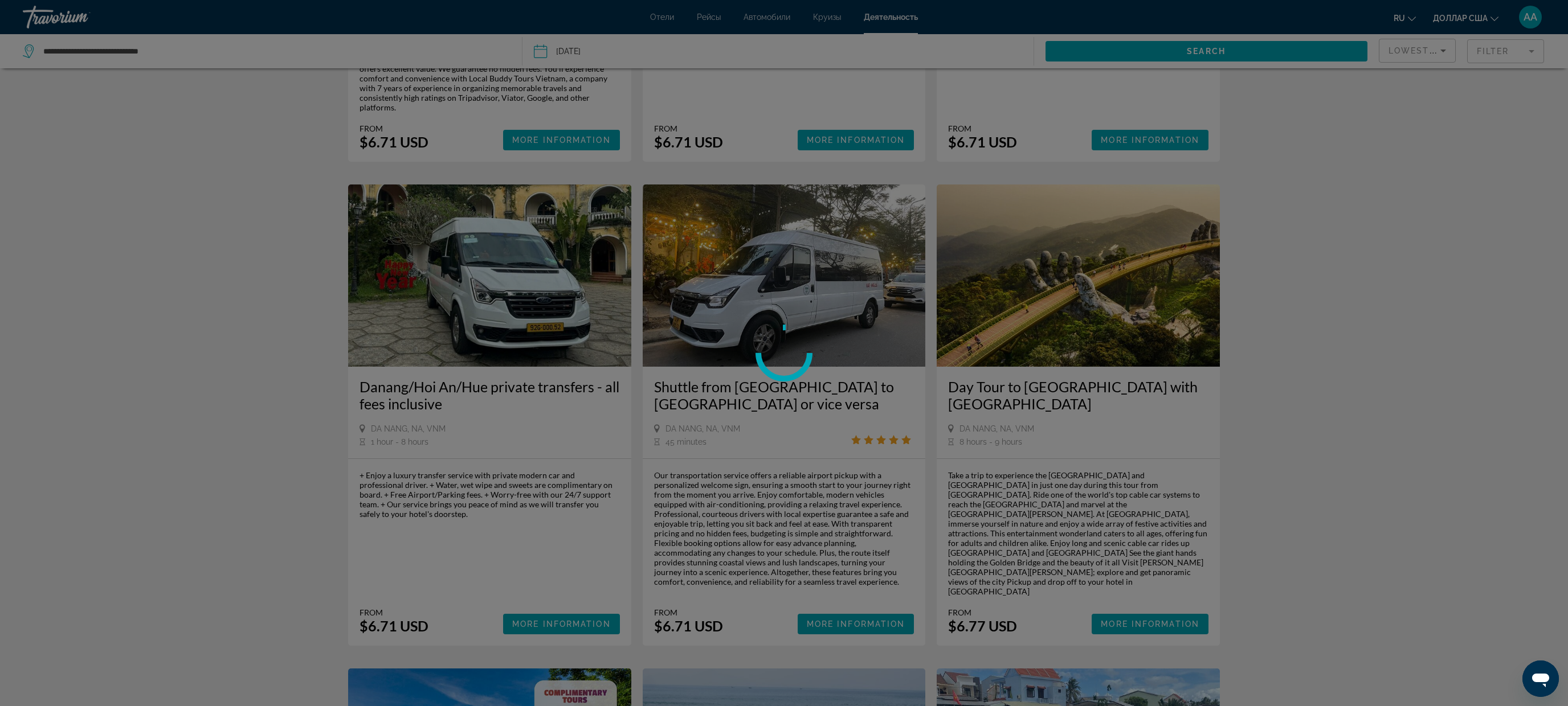
scroll to position [968, 0]
